Goal: Find specific page/section

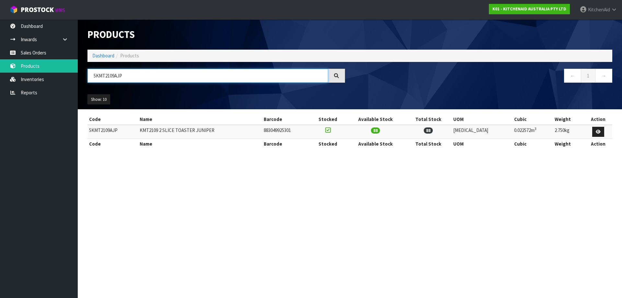
click at [0, 72] on html "Toggle navigation ProStock WMS K01 - KITCHENAID AUSTRALIA PTY LTD [GEOGRAPHIC_D…" at bounding box center [311, 149] width 622 height 298
paste input "4"
drag, startPoint x: 124, startPoint y: 76, endPoint x: 16, endPoint y: 60, distance: 109.5
click at [17, 59] on body "Toggle navigation ProStock WMS K01 - KITCHENAID AUSTRALIA PTY LTD [GEOGRAPHIC_D…" at bounding box center [311, 149] width 622 height 298
paste input "EK1701"
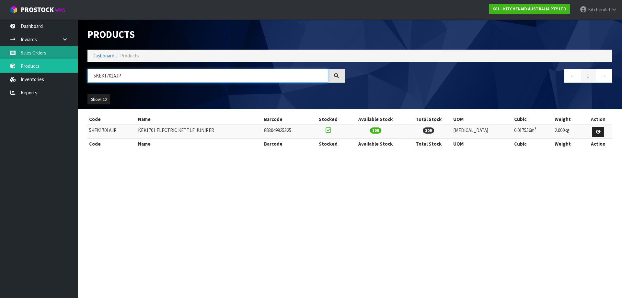
drag, startPoint x: 126, startPoint y: 70, endPoint x: 7, endPoint y: 53, distance: 120.4
click at [20, 62] on body "Toggle navigation ProStock WMS K01 - KITCHENAID AUSTRALIA PTY LTD [GEOGRAPHIC_D…" at bounding box center [311, 149] width 622 height 298
paste input "MT4109AER"
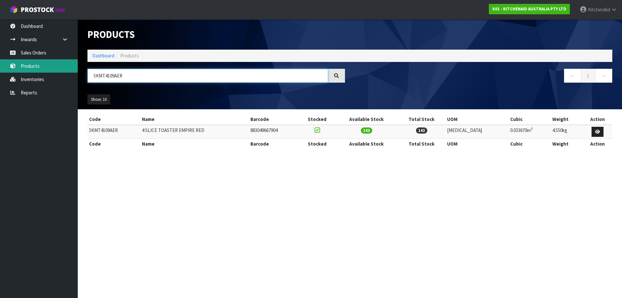
drag, startPoint x: 56, startPoint y: 69, endPoint x: 21, endPoint y: 72, distance: 35.1
click at [22, 72] on body "Toggle navigation ProStock WMS K01 - KITCHENAID AUSTRALIA PTY LTD [GEOGRAPHIC_D…" at bounding box center [311, 149] width 622 height 298
paste input "EK1701"
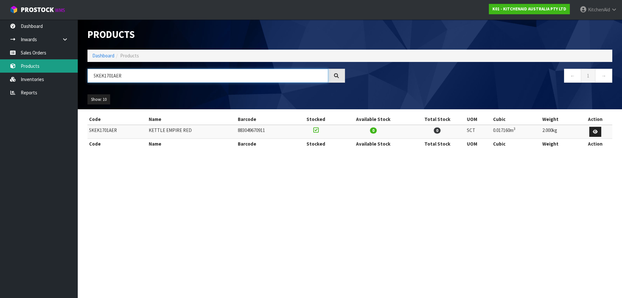
drag, startPoint x: 30, startPoint y: 66, endPoint x: 17, endPoint y: 67, distance: 13.9
click at [17, 66] on body "Toggle navigation ProStock WMS K01 - KITCHENAID AUSTRALIA PTY LTD [GEOGRAPHIC_D…" at bounding box center [311, 149] width 622 height 298
paste input "JP"
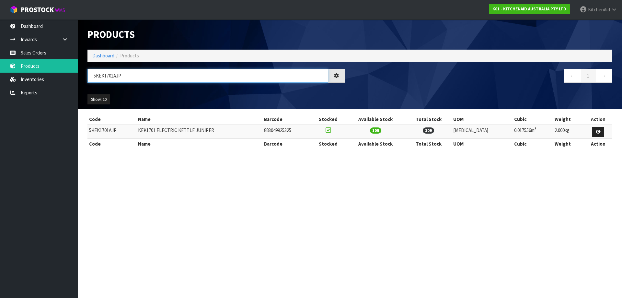
drag, startPoint x: 131, startPoint y: 79, endPoint x: -61, endPoint y: 77, distance: 192.1
click at [0, 77] on html "Toggle navigation ProStock WMS K01 - KITCHENAID AUSTRALIA PTY LTD [GEOGRAPHIC_D…" at bounding box center [311, 149] width 622 height 298
paste input "PT"
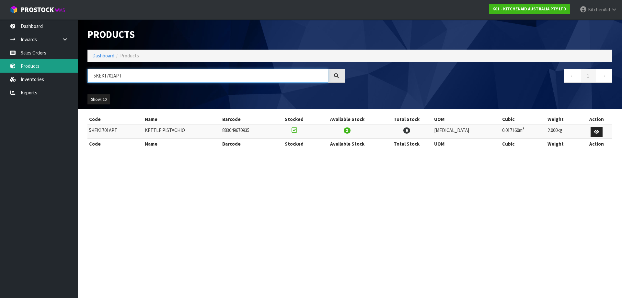
drag, startPoint x: 23, startPoint y: 67, endPoint x: 7, endPoint y: 61, distance: 17.2
click at [11, 62] on body "Toggle navigation ProStock WMS K01 - KITCHENAID AUSTRALIA PTY LTD [GEOGRAPHIC_D…" at bounding box center [311, 149] width 622 height 298
paste input "SX"
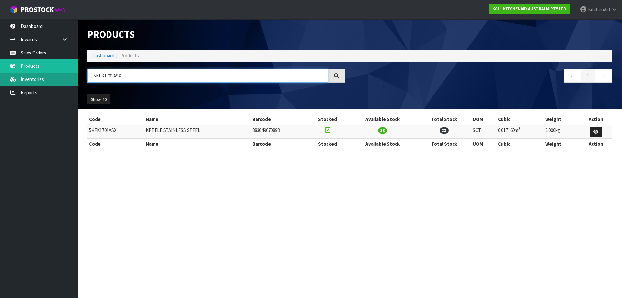
drag, startPoint x: 55, startPoint y: 75, endPoint x: 29, endPoint y: 75, distance: 25.9
click at [31, 76] on body "Toggle navigation ProStock WMS K01 - KITCHENAID AUSTRALIA PTY LTD [GEOGRAPHIC_D…" at bounding box center [311, 149] width 622 height 298
paste input "FC0516AAC"
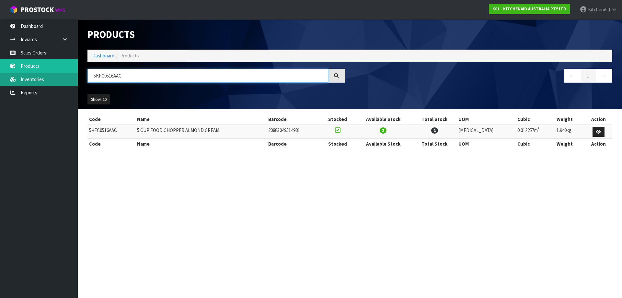
drag, startPoint x: 125, startPoint y: 75, endPoint x: 60, endPoint y: 73, distance: 65.5
click at [60, 73] on body "Toggle navigation ProStock WMS K01 - KITCHENAID AUSTRALIA PTY LTD [GEOGRAPHIC_D…" at bounding box center [311, 149] width 622 height 298
paste input "MT2109ABK"
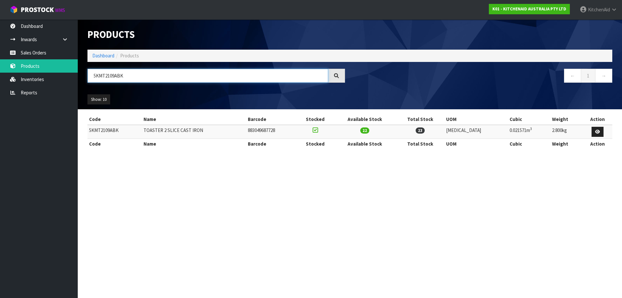
drag, startPoint x: 153, startPoint y: 77, endPoint x: -47, endPoint y: 72, distance: 199.9
click at [0, 72] on html "Toggle navigation ProStock WMS K01 - KITCHENAID AUSTRALIA PTY LTD [GEOGRAPHIC_D…" at bounding box center [311, 149] width 622 height 298
paste input "JP"
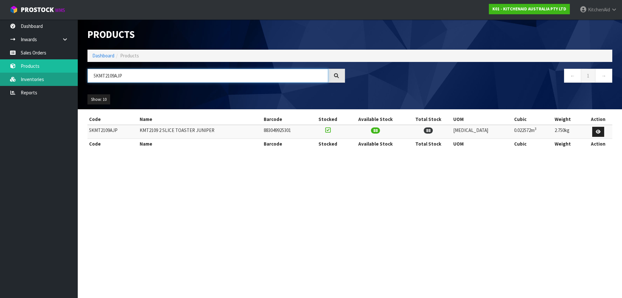
drag, startPoint x: 65, startPoint y: 72, endPoint x: 58, endPoint y: 74, distance: 7.3
click at [58, 74] on body "Toggle navigation ProStock WMS K01 - KITCHENAID AUSTRALIA PTY LTD [GEOGRAPHIC_D…" at bounding box center [311, 149] width 622 height 298
paste input "PT"
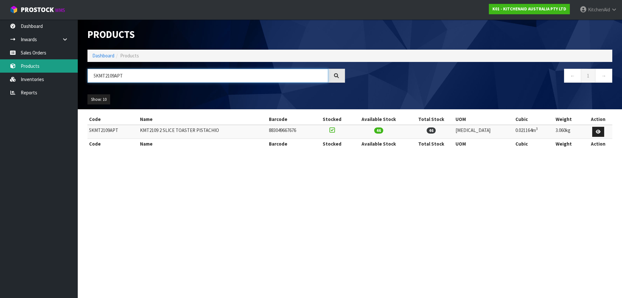
drag, startPoint x: 127, startPoint y: 75, endPoint x: 47, endPoint y: 67, distance: 81.1
click at [46, 68] on body "Toggle navigation ProStock WMS K01 - KITCHENAID AUSTRALIA PTY LTD [GEOGRAPHIC_D…" at bounding box center [311, 149] width 622 height 298
paste input "4109AAC"
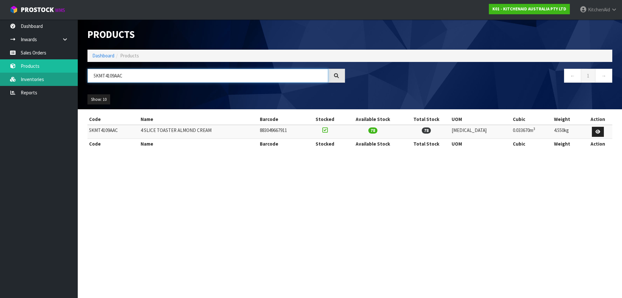
drag, startPoint x: 132, startPoint y: 74, endPoint x: 29, endPoint y: 83, distance: 103.4
click at [29, 83] on body "Toggle navigation ProStock WMS K01 - KITCHENAID AUSTRALIA PTY LTD [GEOGRAPHIC_D…" at bounding box center [311, 149] width 622 height 298
paste input "SM195PS"
drag, startPoint x: 121, startPoint y: 75, endPoint x: 26, endPoint y: 81, distance: 96.1
click at [25, 82] on body "Toggle navigation ProStock WMS K01 - KITCHENAID AUSTRALIA PTY LTD [GEOGRAPHIC_D…" at bounding box center [311, 149] width 622 height 298
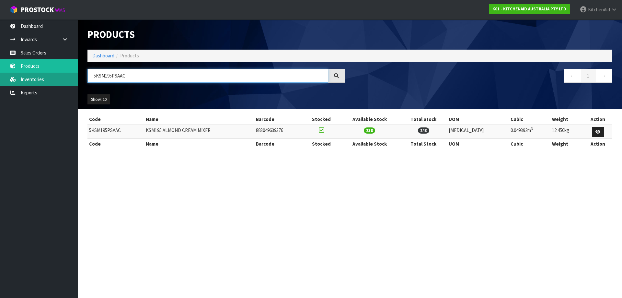
paste input "70SHXABK"
drag, startPoint x: 131, startPoint y: 76, endPoint x: 31, endPoint y: 75, distance: 99.8
click at [31, 75] on body "Toggle navigation ProStock WMS K01 - KITCHENAID AUSTRALIA PTY LTD [GEOGRAPHIC_D…" at bounding box center [311, 149] width 622 height 298
paste input "MT2109APT"
type input "5KMT2109APT"
